Goal: Transaction & Acquisition: Download file/media

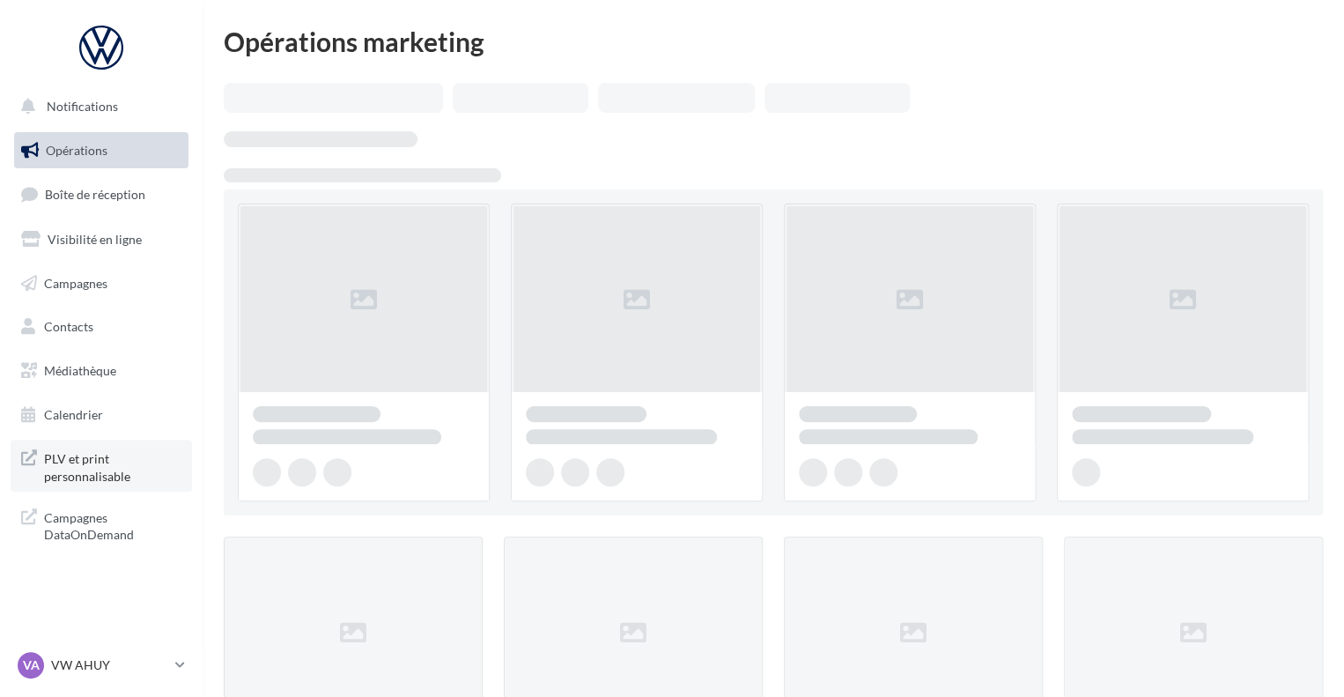
click at [86, 457] on span "PLV et print personnalisable" at bounding box center [112, 466] width 137 height 38
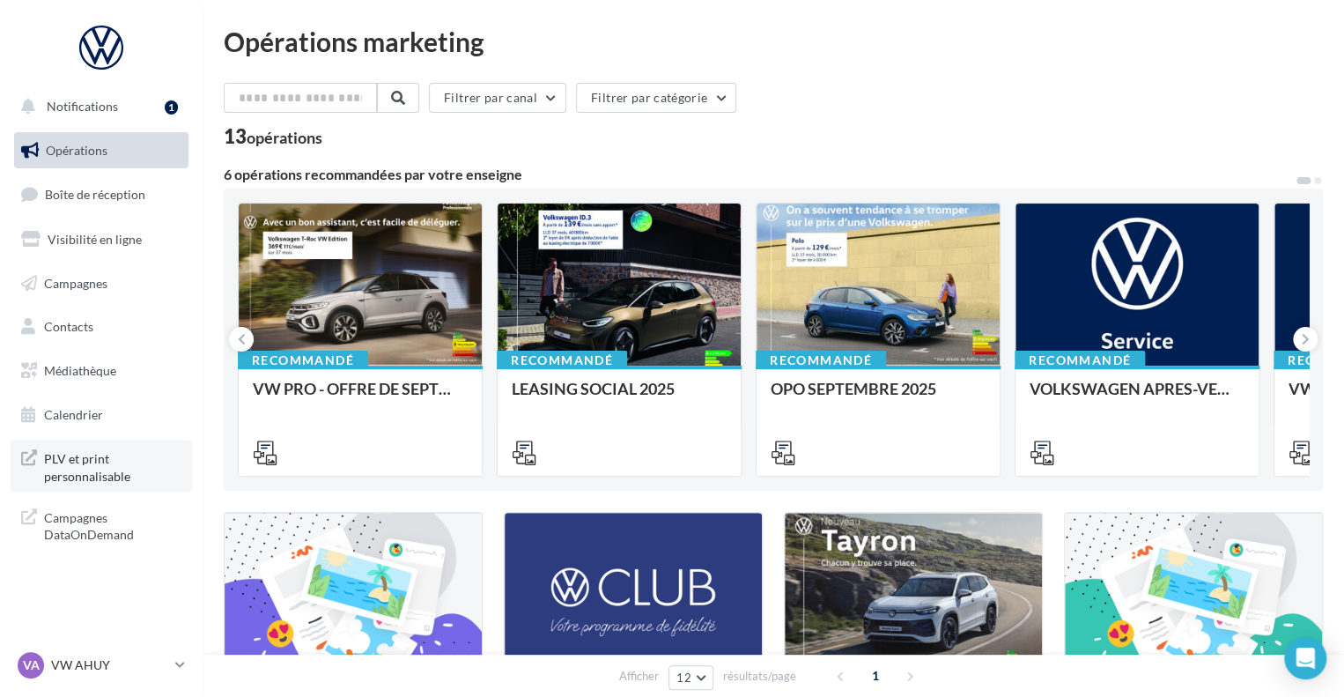
click at [29, 454] on icon at bounding box center [29, 466] width 16 height 38
click at [95, 229] on link "Visibilité en ligne" at bounding box center [101, 239] width 181 height 37
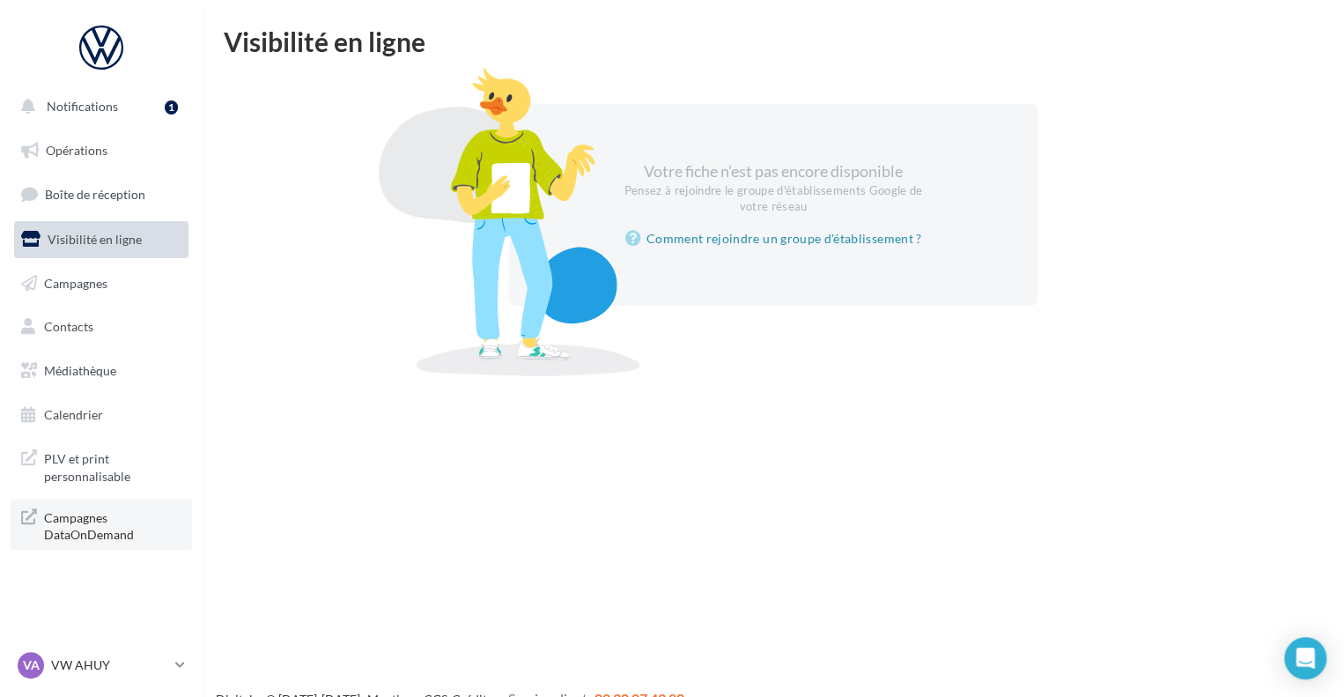
click at [77, 524] on span "Campagnes DataOnDemand" at bounding box center [112, 525] width 137 height 38
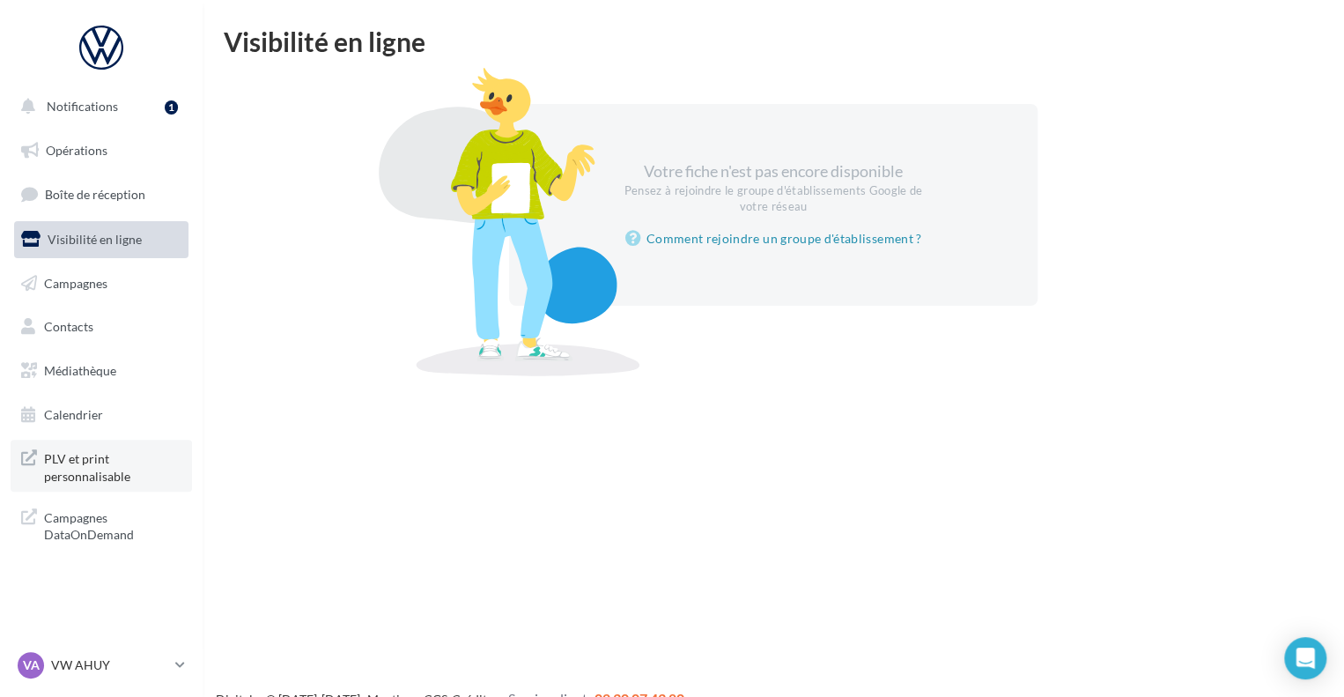
click at [25, 447] on icon at bounding box center [29, 466] width 16 height 38
click at [88, 287] on span "Campagnes" at bounding box center [75, 282] width 63 height 15
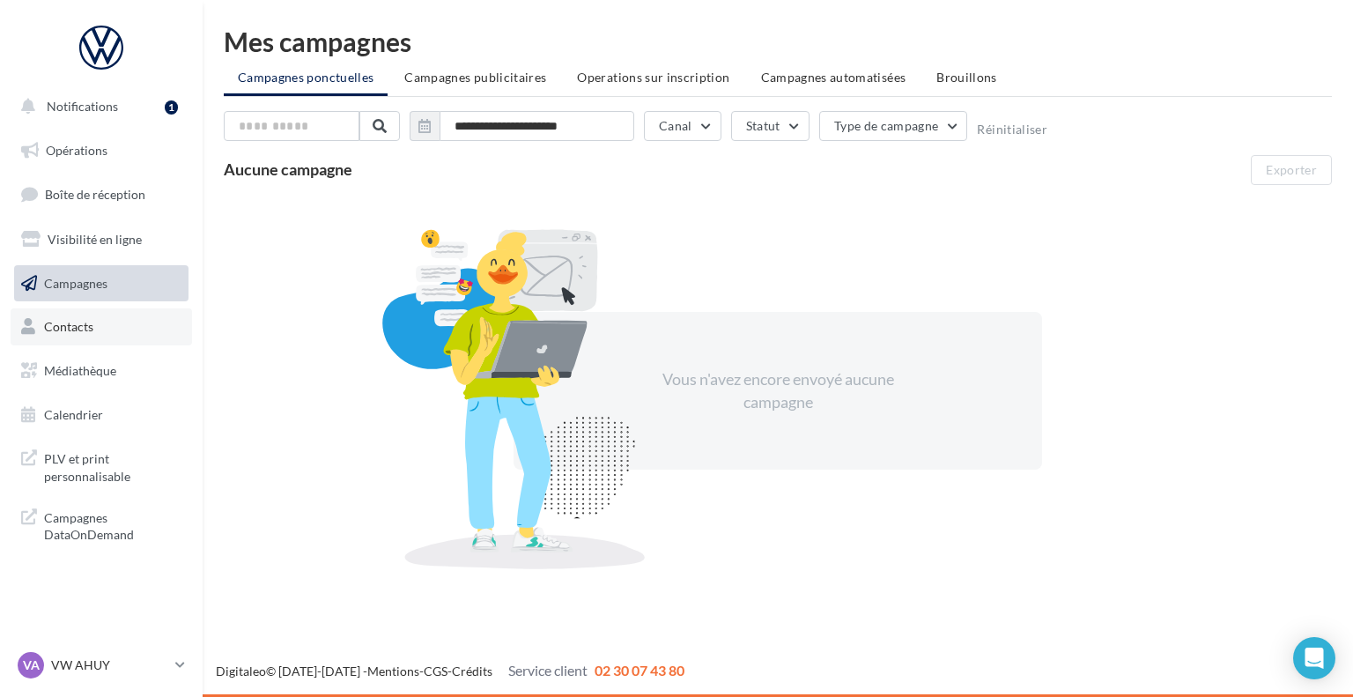
click at [85, 335] on link "Contacts" at bounding box center [101, 326] width 181 height 37
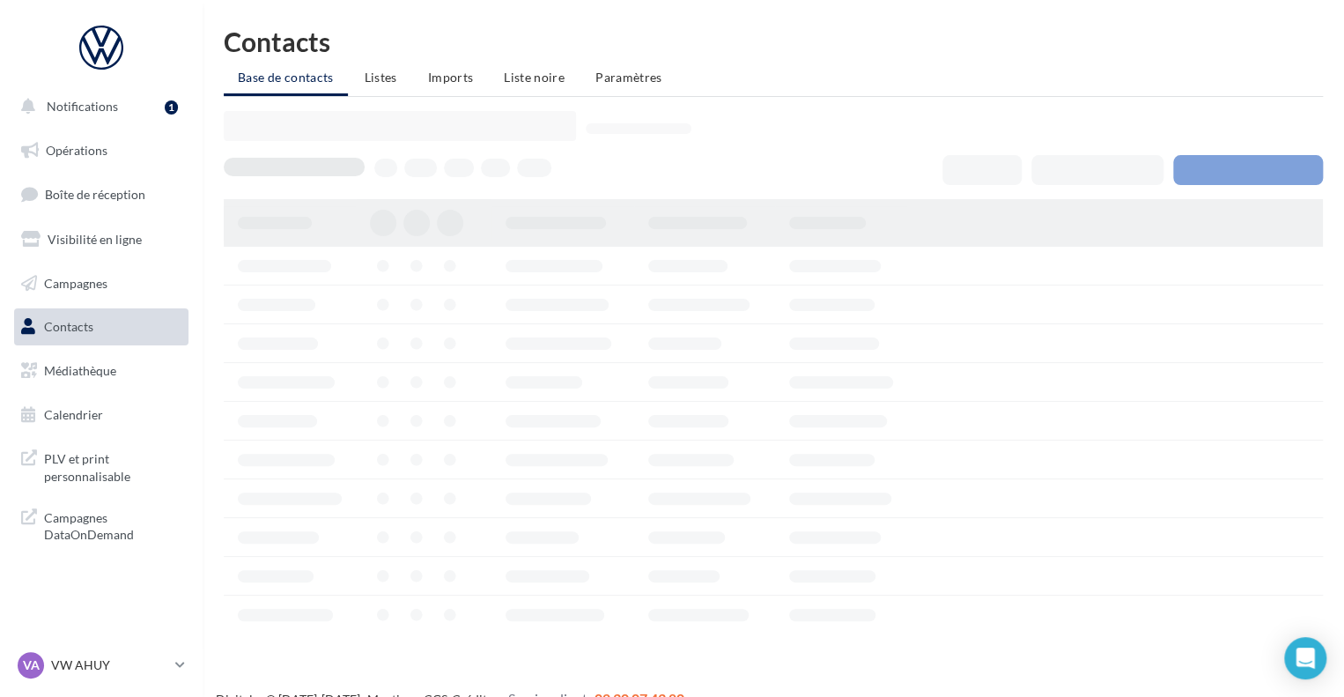
click at [83, 365] on span "Médiathèque" at bounding box center [80, 370] width 72 height 15
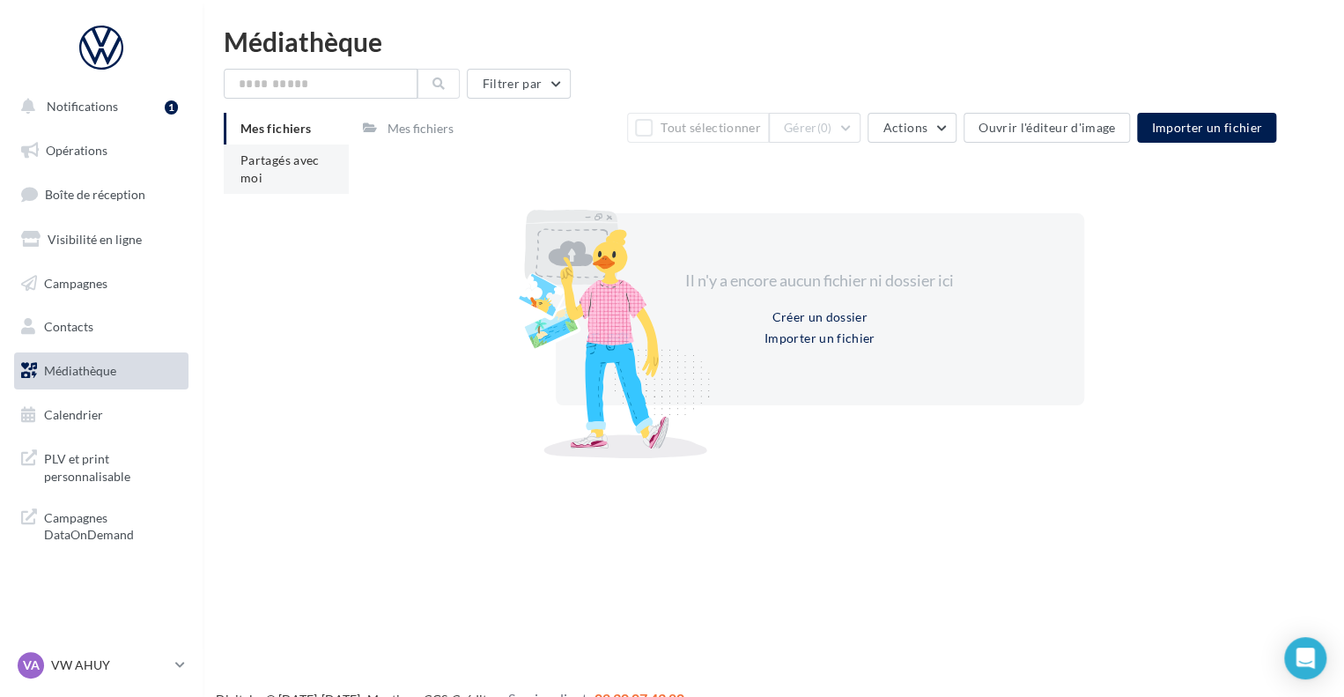
click at [264, 176] on li "Partagés avec moi" at bounding box center [286, 168] width 125 height 49
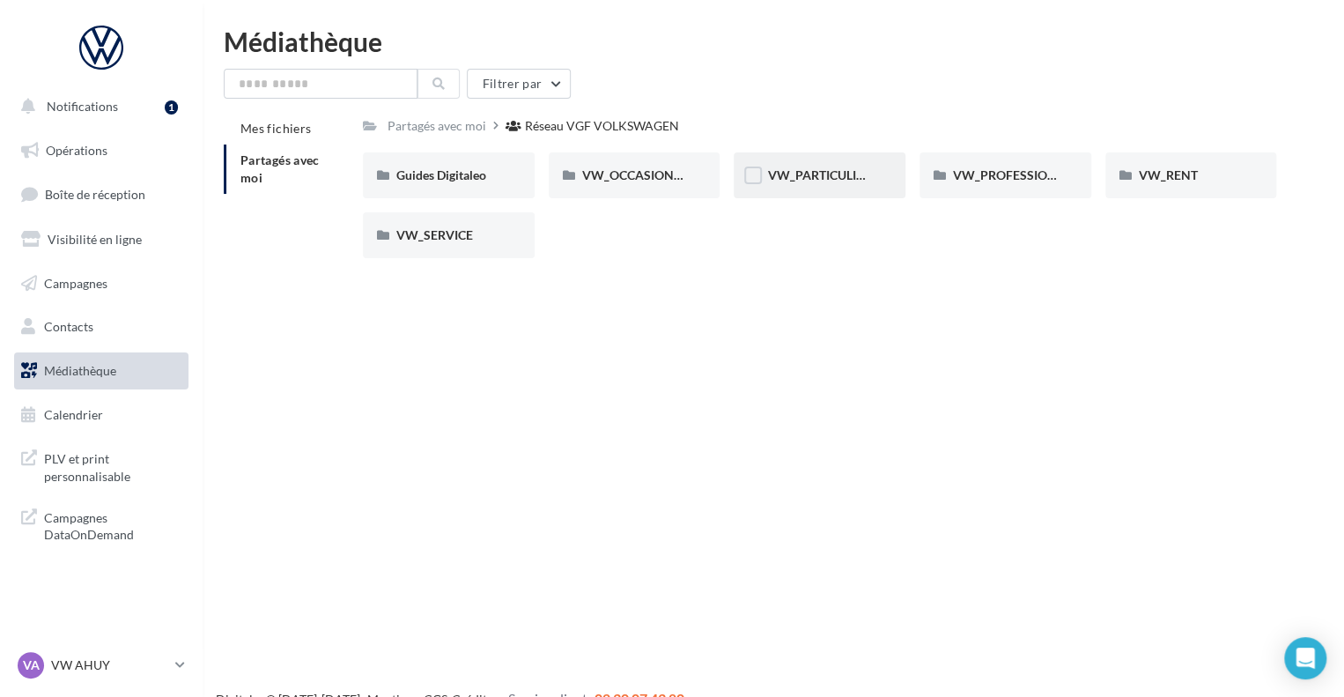
click at [802, 188] on div "VW_PARTICULIERS" at bounding box center [820, 175] width 172 height 46
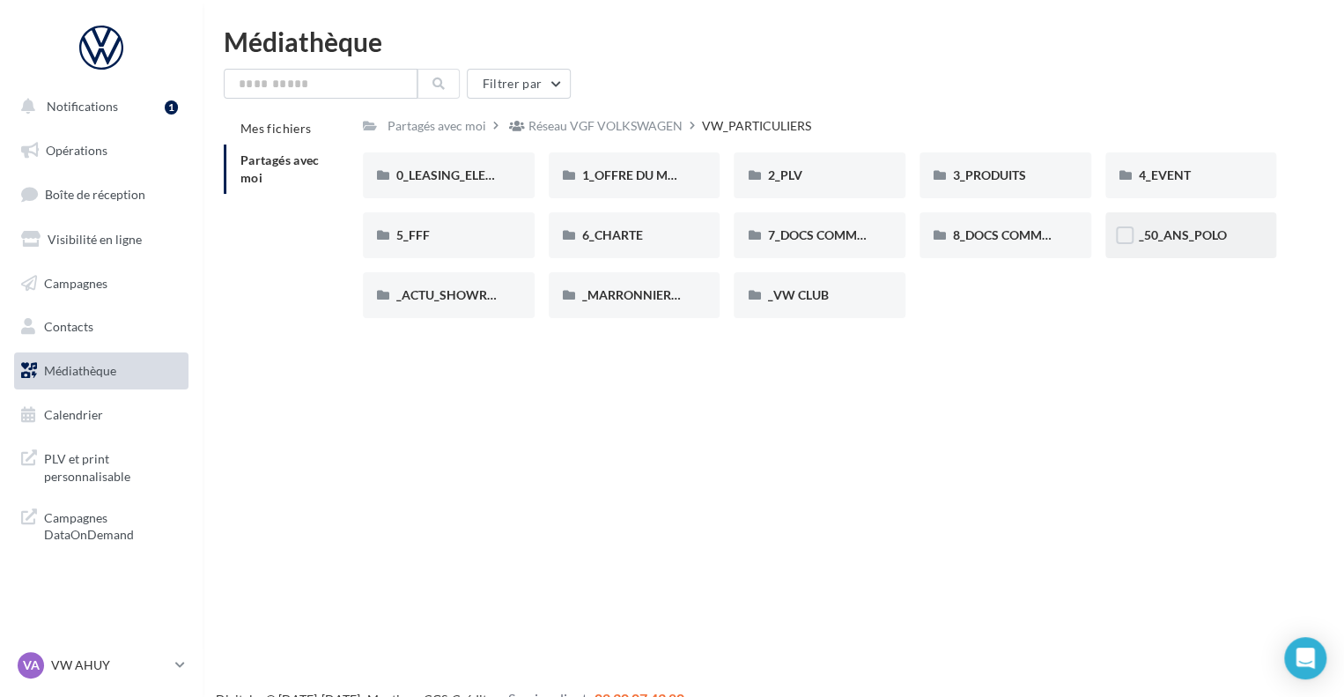
click at [1202, 249] on div "_50_ANS_POLO" at bounding box center [1191, 235] width 172 height 46
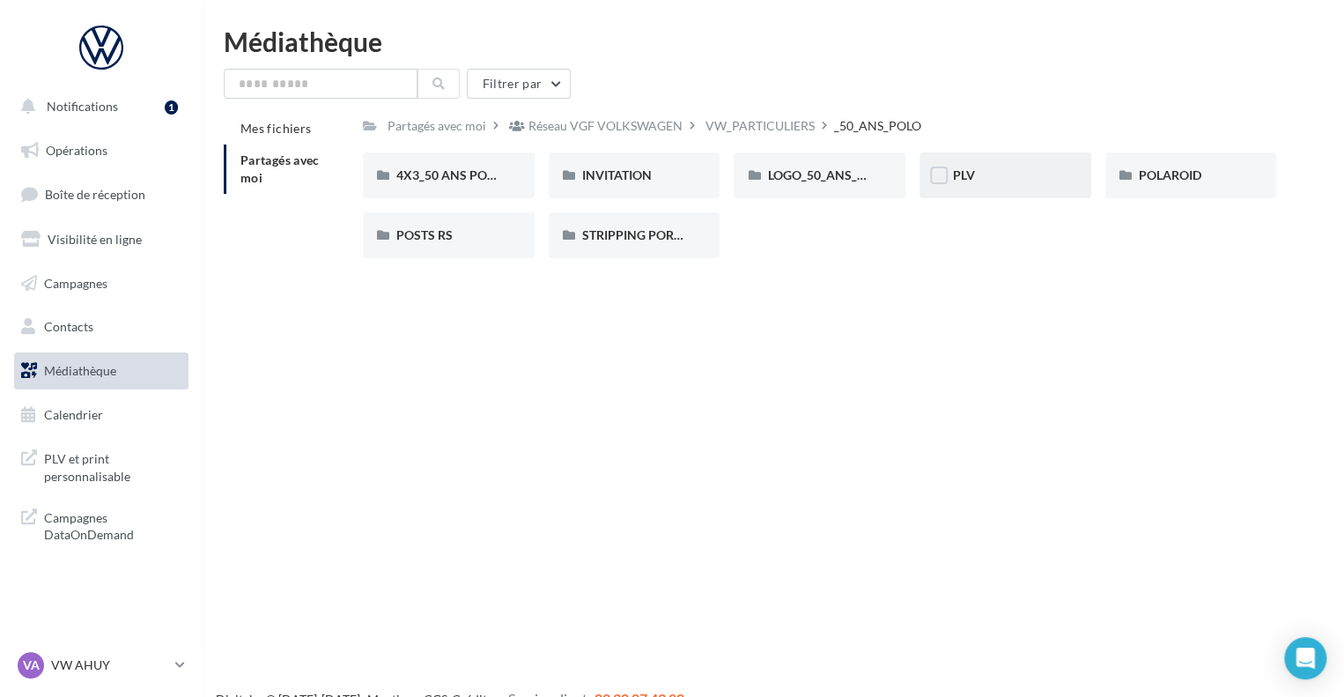
click at [1007, 173] on div "PLV" at bounding box center [1005, 175] width 105 height 18
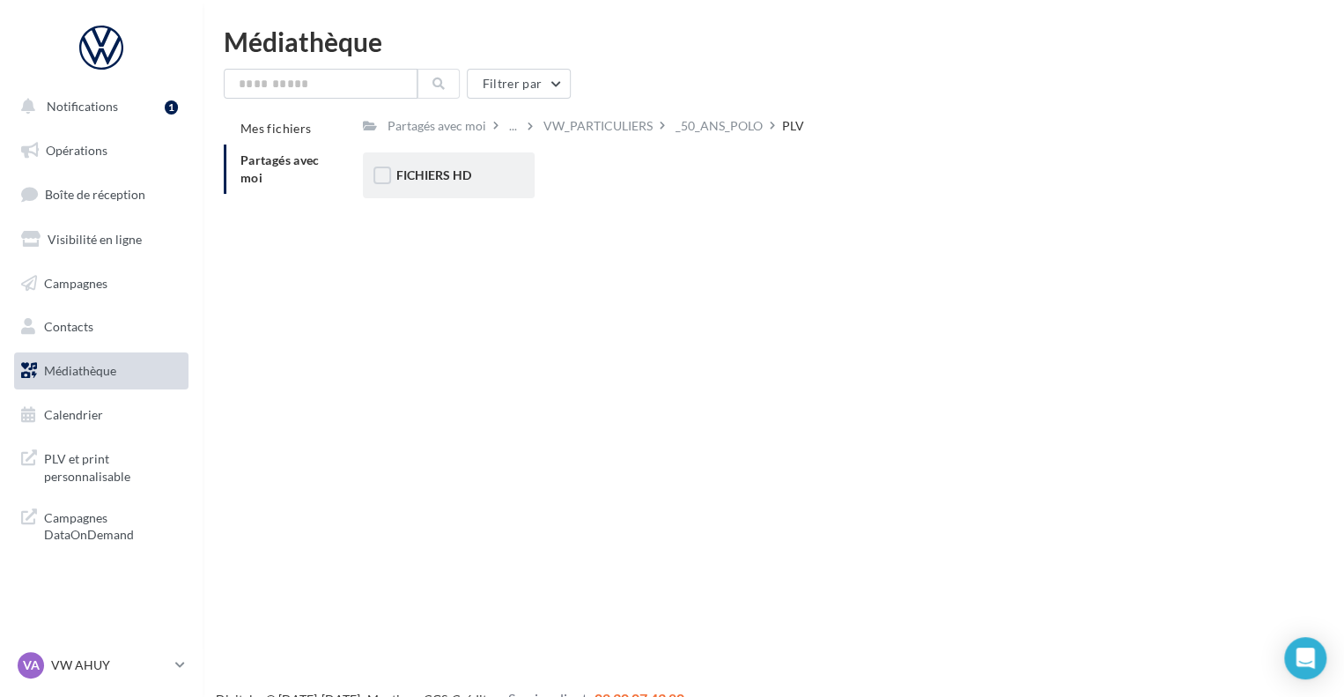
click at [436, 165] on div "FICHIERS HD" at bounding box center [449, 175] width 172 height 46
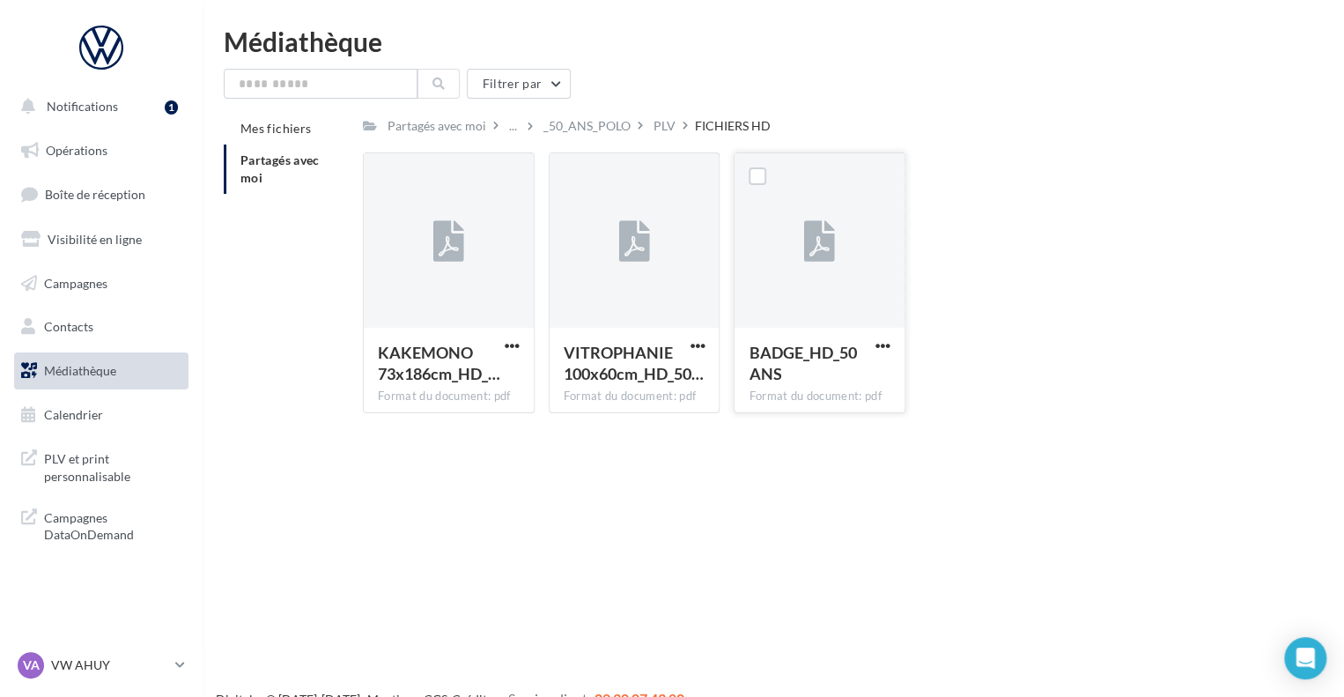
click at [846, 301] on div at bounding box center [819, 241] width 170 height 176
click at [818, 232] on icon at bounding box center [819, 242] width 31 height 41
click at [795, 364] on div "BADGE_HD_50 ANS" at bounding box center [809, 363] width 121 height 42
click at [795, 365] on div "BADGE_HD_50 ANS" at bounding box center [809, 363] width 121 height 42
click at [786, 335] on div "BADGE_HD_50 ANS Format du document: pdf" at bounding box center [819, 369] width 170 height 83
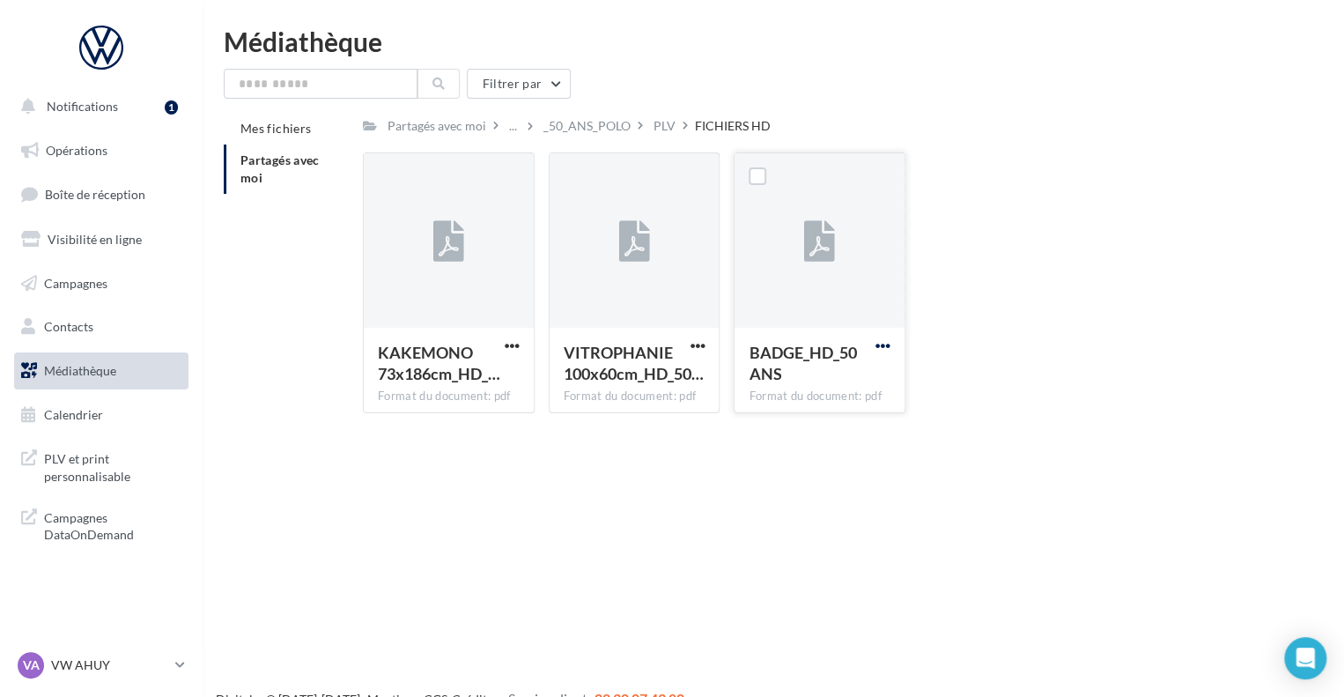
click at [881, 349] on span "button" at bounding box center [882, 345] width 15 height 15
click at [960, 187] on div "KAKEMONO 73x186cm_HD_… Format du document: pdf KAKEMONO 73x186cm_HD_ 50 ANS VIT…" at bounding box center [826, 289] width 927 height 275
click at [764, 173] on label at bounding box center [758, 176] width 18 height 18
click at [763, 173] on icon at bounding box center [757, 176] width 12 height 12
click at [828, 195] on div at bounding box center [819, 241] width 170 height 176
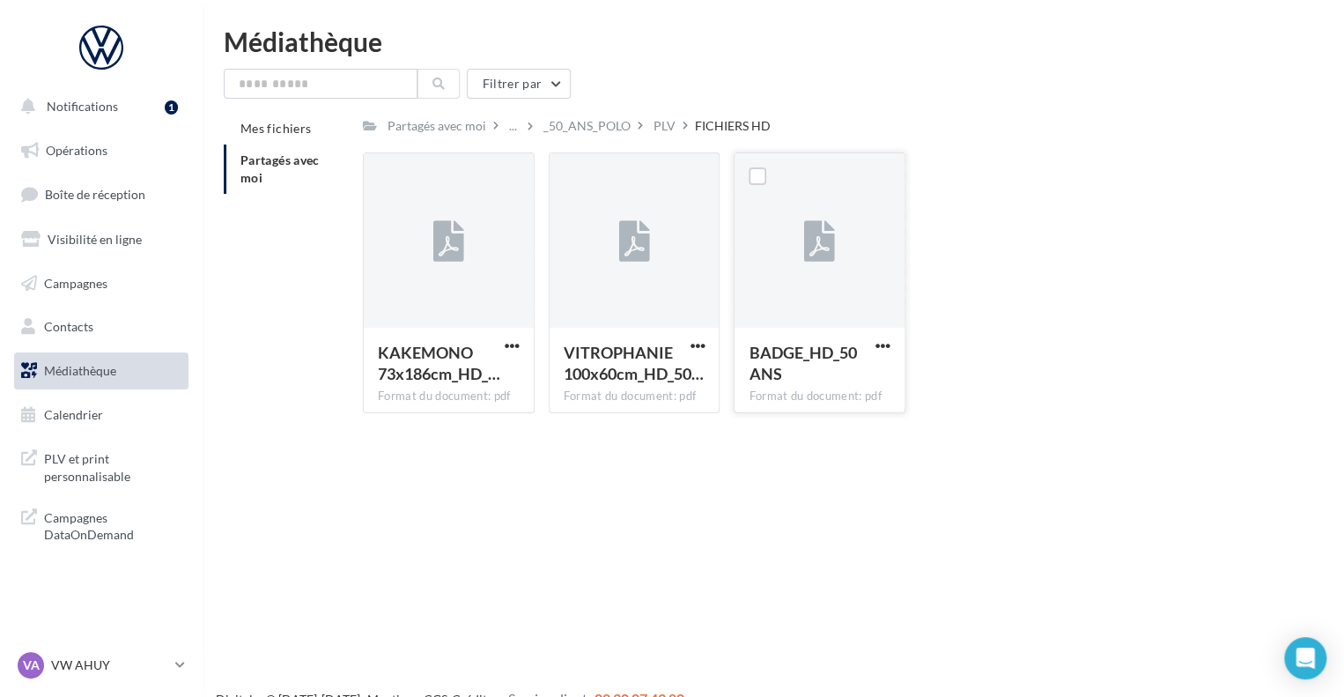
click at [828, 193] on div at bounding box center [819, 241] width 170 height 176
click at [889, 344] on button "button" at bounding box center [883, 347] width 22 height 18
click at [803, 419] on button "Copier l'URL" at bounding box center [806, 426] width 176 height 46
click at [821, 315] on div at bounding box center [819, 241] width 170 height 176
click at [885, 352] on span "button" at bounding box center [882, 345] width 15 height 15
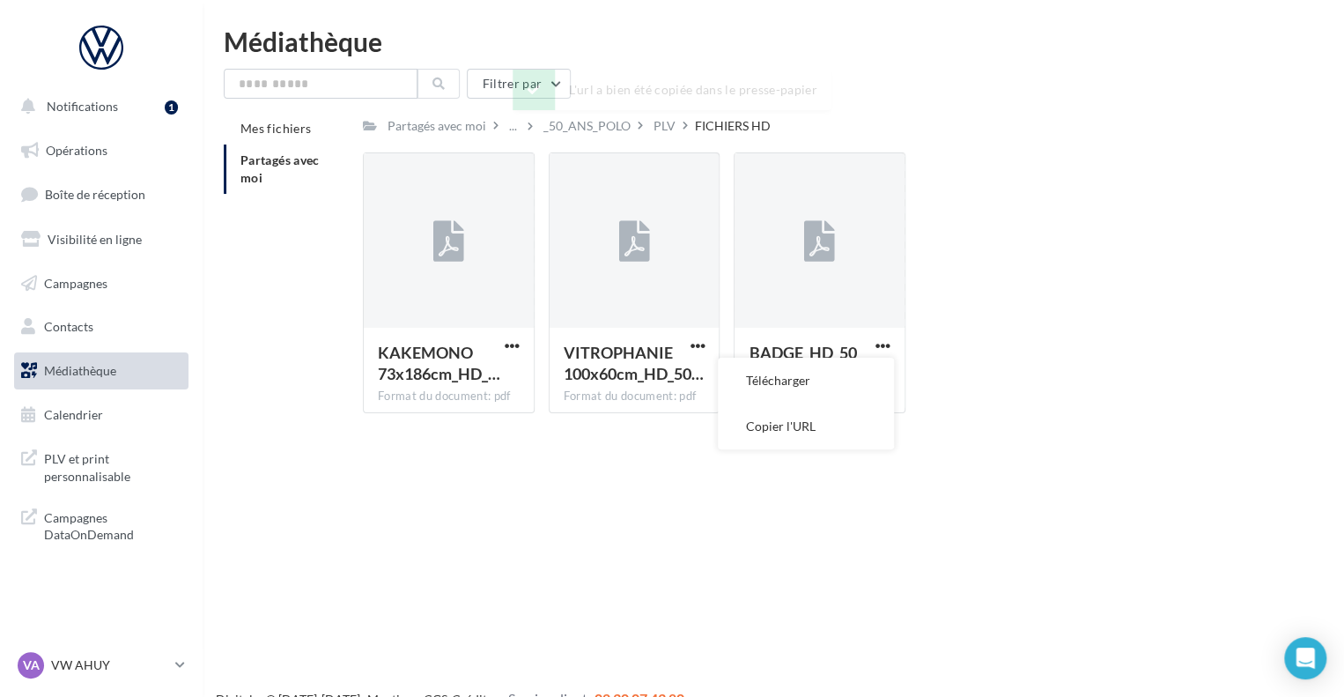
click at [819, 379] on button "Télécharger" at bounding box center [806, 381] width 176 height 46
click at [956, 309] on div "KAKEMONO 73x186cm_HD_… Format du document: pdf KAKEMONO 73x186cm_HD_ 50 ANS VIT…" at bounding box center [826, 289] width 927 height 275
click at [37, 464] on link "PLV et print personnalisable" at bounding box center [101, 465] width 181 height 52
